Goal: Task Accomplishment & Management: Manage account settings

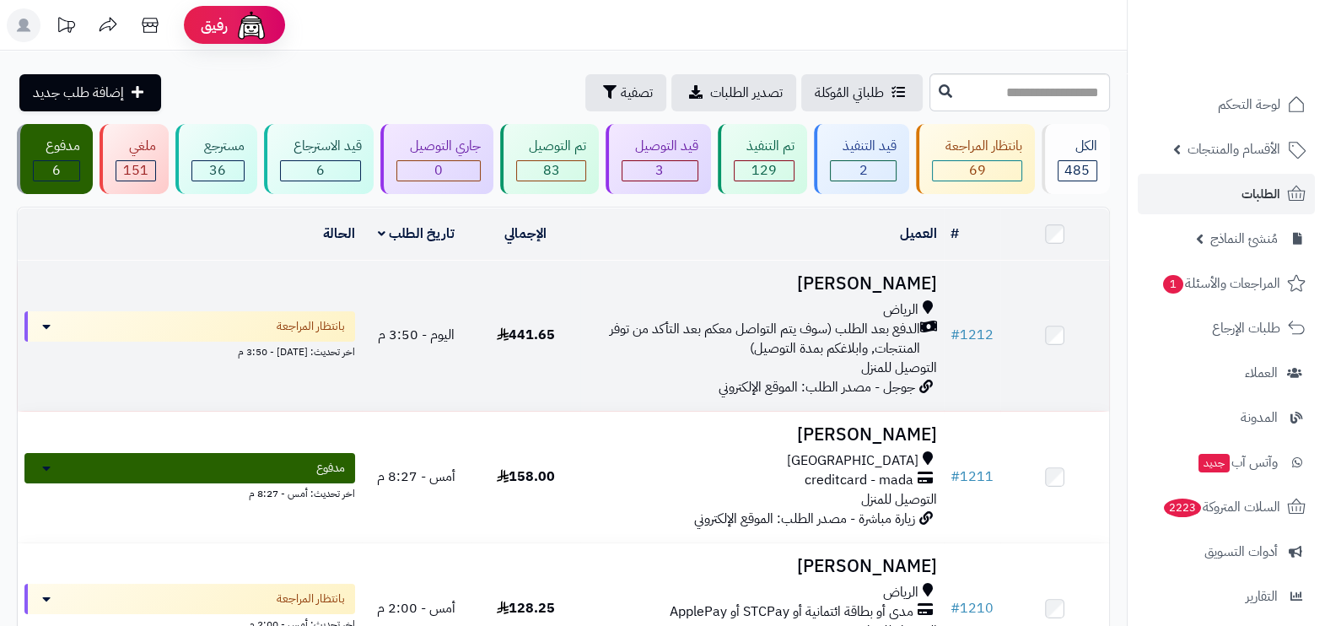
click at [737, 352] on span "الدفع بعد الطلب (سوف يتم التواصل معكم بعد التأكد من توفر المنتجات, وابلاغكم بمد…" at bounding box center [753, 339] width 333 height 39
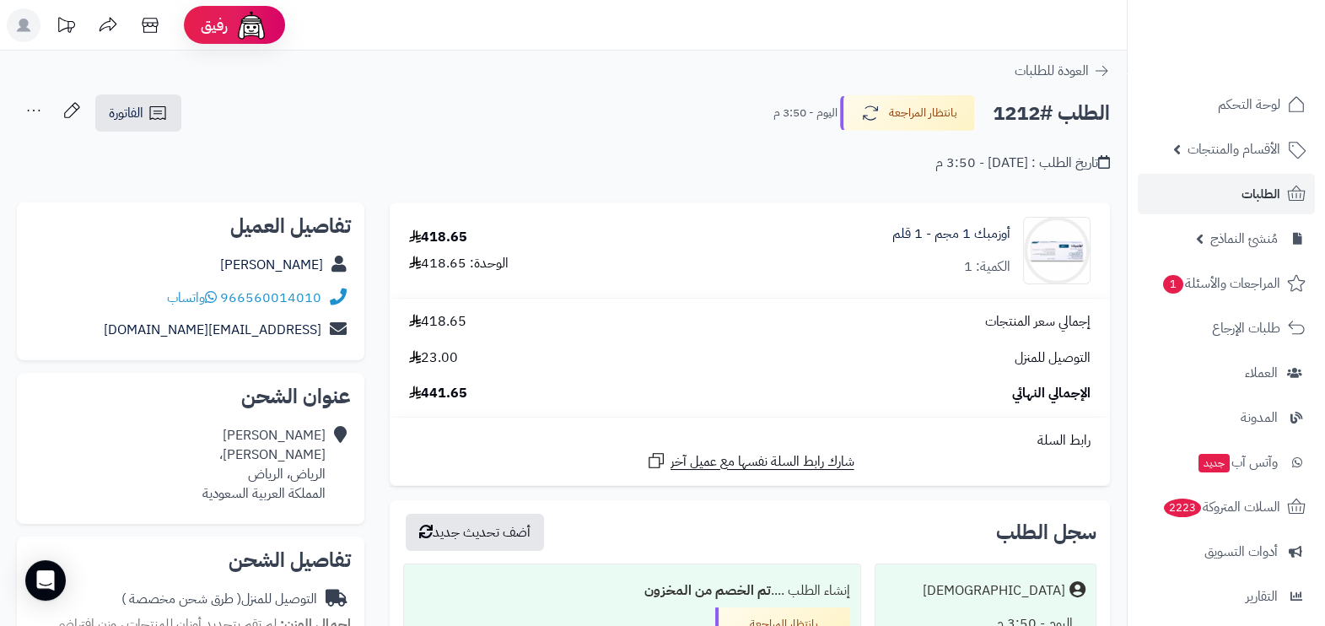
drag, startPoint x: 324, startPoint y: 459, endPoint x: 188, endPoint y: 459, distance: 135.7
click at [202, 459] on div "[PERSON_NAME]، الرياض، [PERSON_NAME] العربية السعودية" at bounding box center [263, 464] width 123 height 77
drag, startPoint x: 188, startPoint y: 459, endPoint x: 204, endPoint y: 454, distance: 16.6
copy div "[PERSON_NAME]"
